Goal: Task Accomplishment & Management: Manage account settings

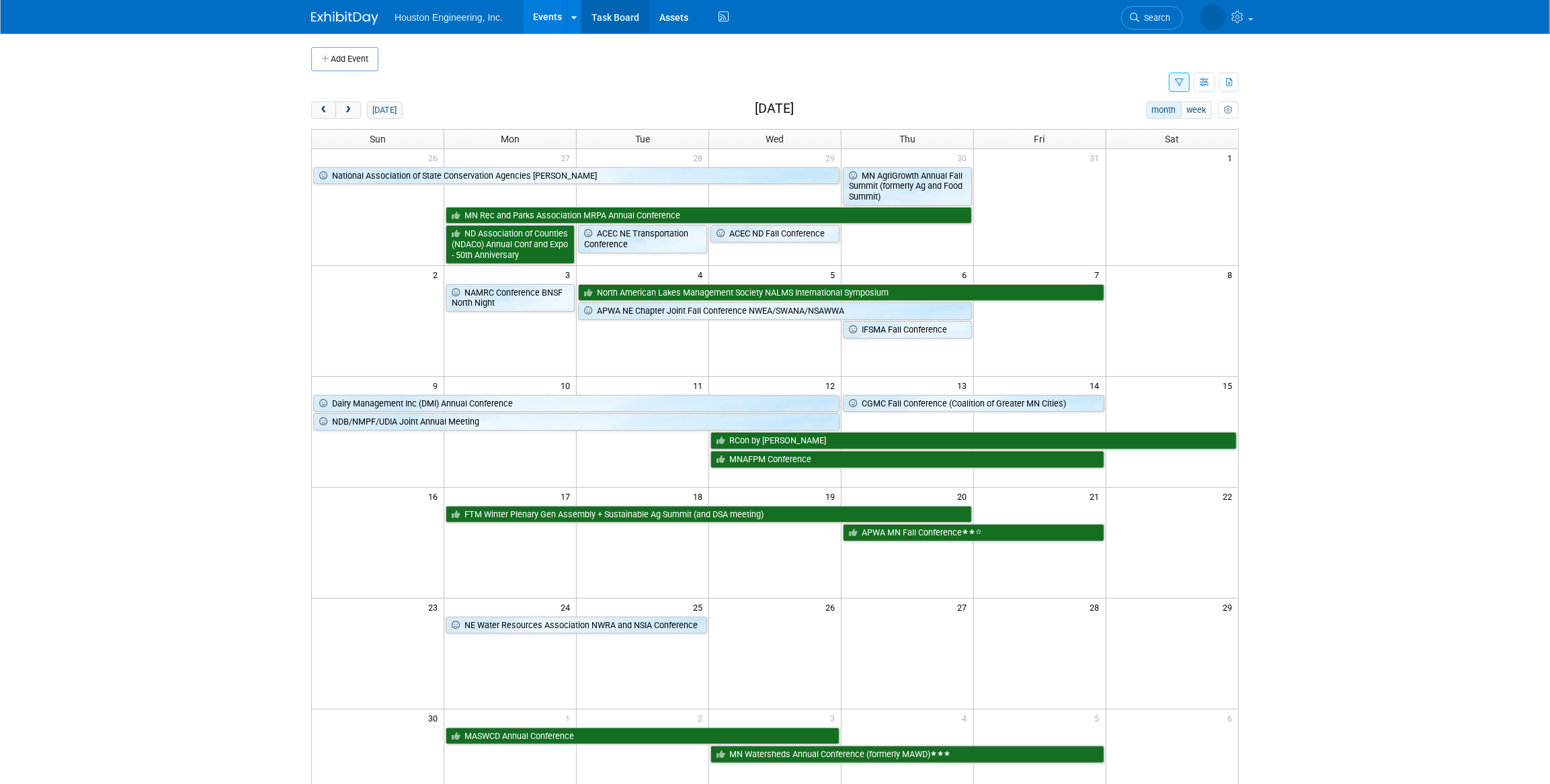
click at [631, 24] on link "Task Board" at bounding box center [615, 17] width 68 height 34
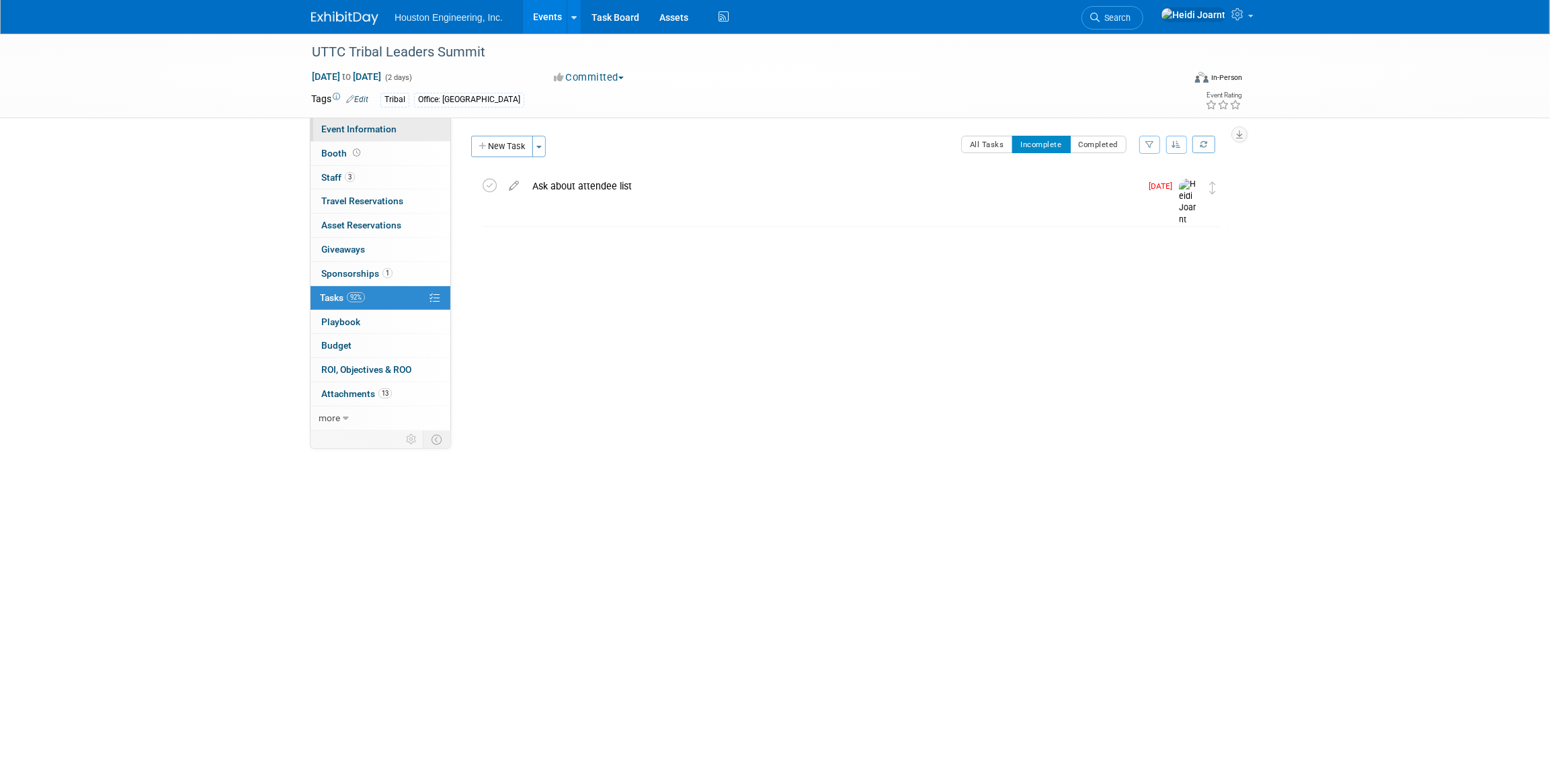
click at [408, 134] on link "Event Information" at bounding box center [380, 129] width 139 height 24
select select "3 - Reg/Prep Done"
select select "No"
select select "Multi-sector/Any/All"
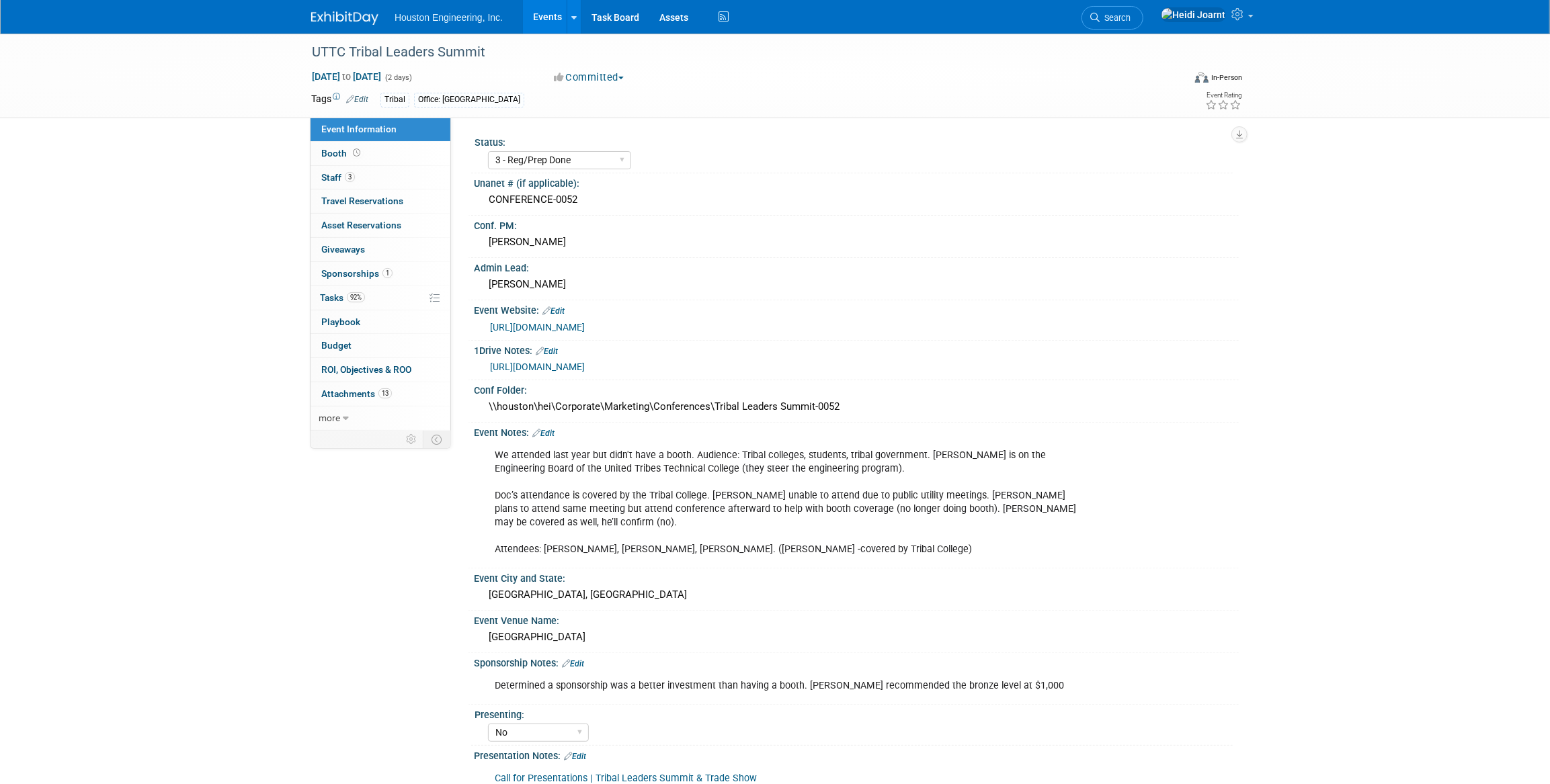
click at [585, 368] on link "[URL][DOMAIN_NAME]" at bounding box center [536, 367] width 94 height 11
click at [574, 325] on link "[URL][DOMAIN_NAME]" at bounding box center [536, 327] width 94 height 11
